Goal: Information Seeking & Learning: Learn about a topic

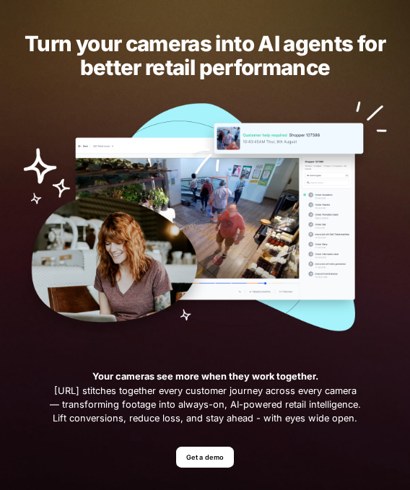
scroll to position [40, 0]
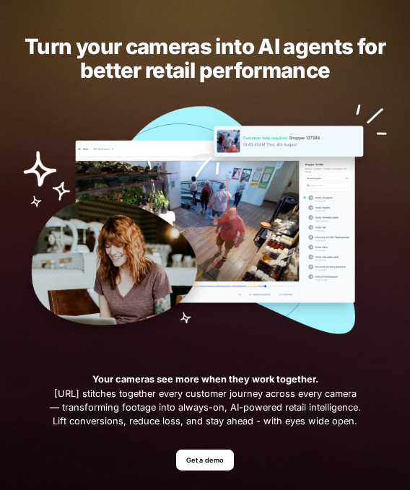
click at [223, 443] on div "Turn your cameras into AI agents for better retail performance Your cameras see…" at bounding box center [205, 252] width 410 height 494
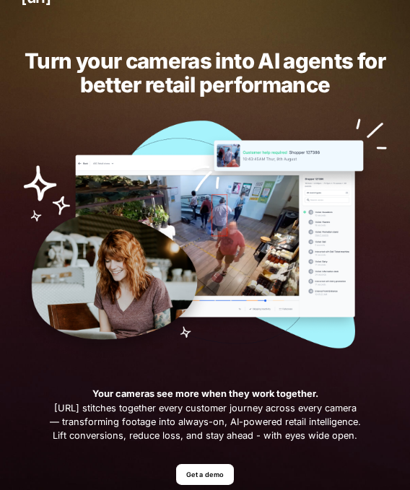
click at [220, 474] on link "Get a demo" at bounding box center [205, 474] width 58 height 21
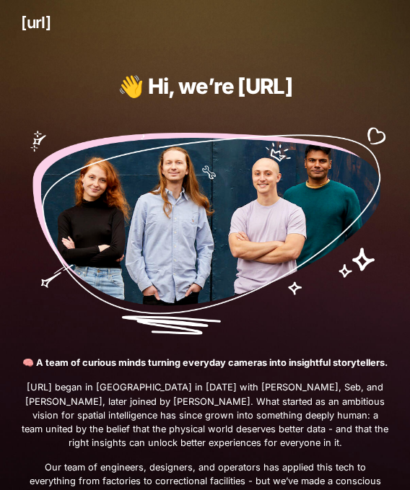
click at [332, 182] on img at bounding box center [204, 227] width 367 height 216
click at [299, 207] on img at bounding box center [204, 227] width 367 height 216
click at [272, 243] on img at bounding box center [204, 227] width 367 height 216
click at [271, 242] on img at bounding box center [204, 227] width 367 height 216
click at [277, 234] on img at bounding box center [204, 227] width 367 height 216
